Goal: Information Seeking & Learning: Learn about a topic

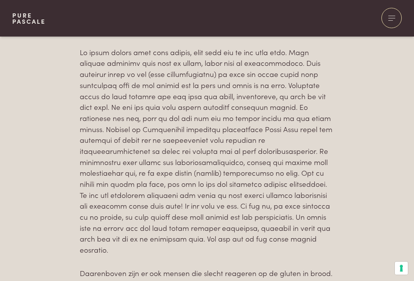
scroll to position [525, 0]
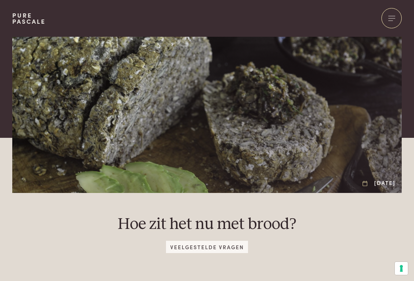
scroll to position [0, 0]
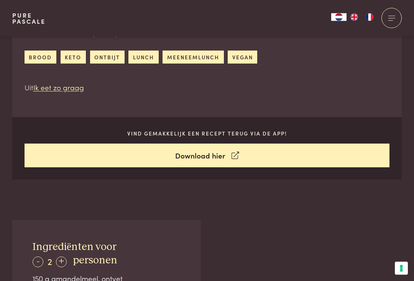
scroll to position [294, 0]
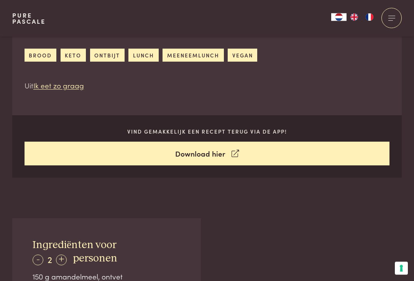
click at [66, 85] on link "Ik eet zo graag" at bounding box center [58, 85] width 51 height 10
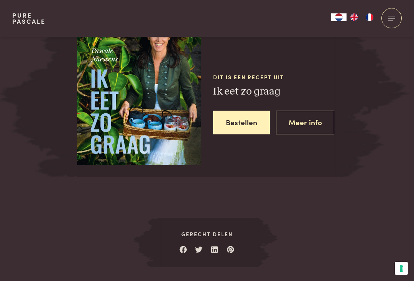
scroll to position [965, 0]
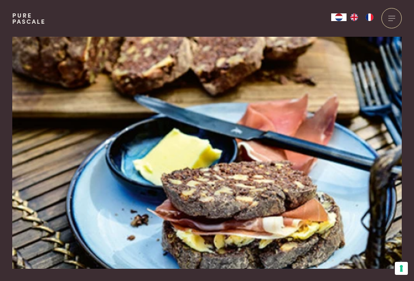
scroll to position [0, 0]
